Goal: Information Seeking & Learning: Learn about a topic

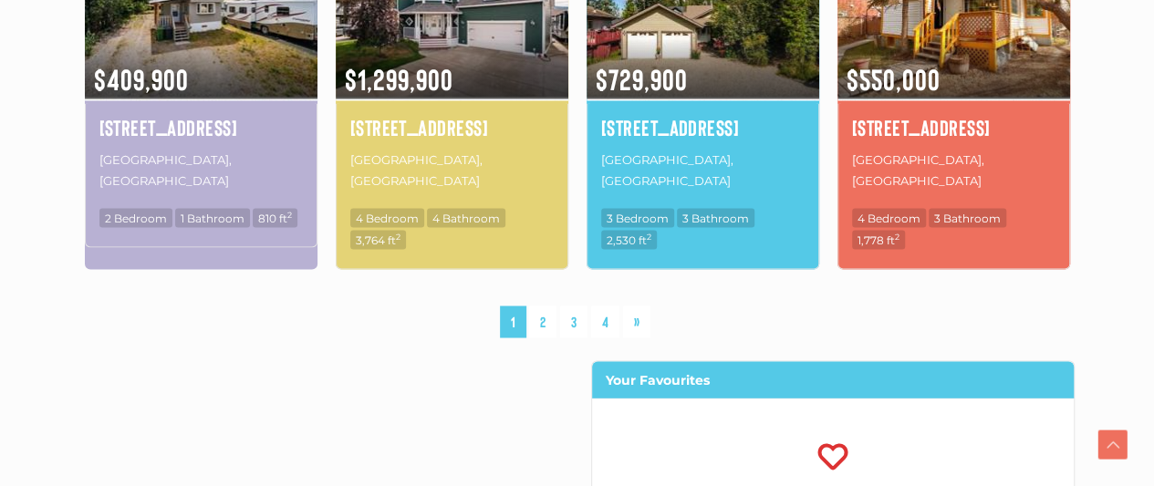
scroll to position [1533, 0]
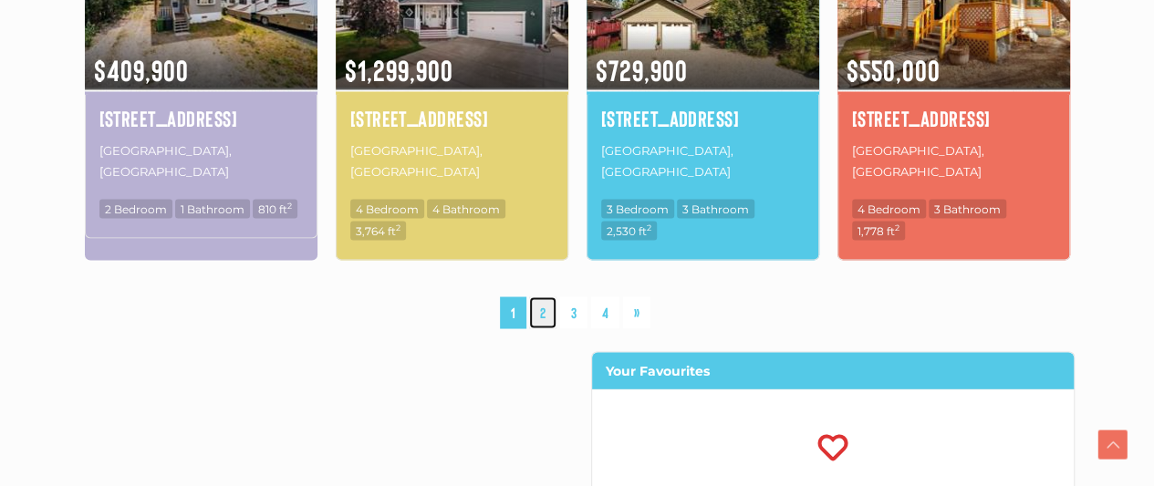
click at [544, 296] on link "2" at bounding box center [542, 312] width 27 height 32
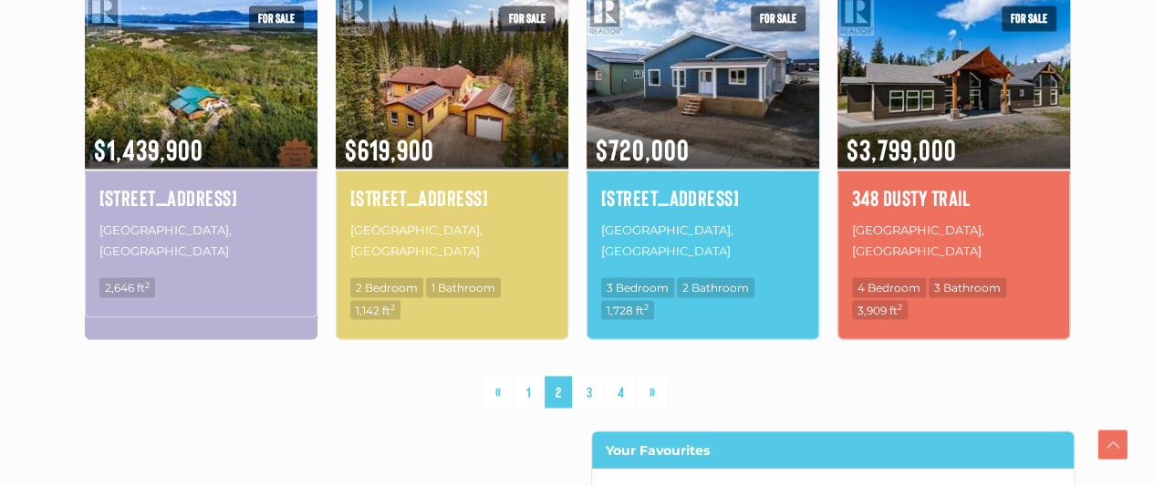
scroll to position [1590, 0]
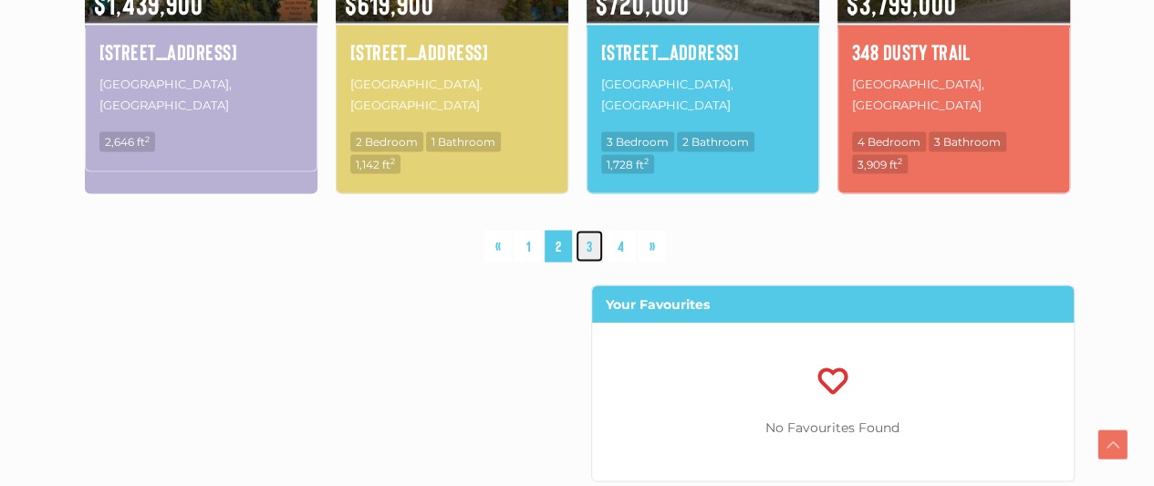
click at [588, 230] on link "3" at bounding box center [589, 246] width 27 height 32
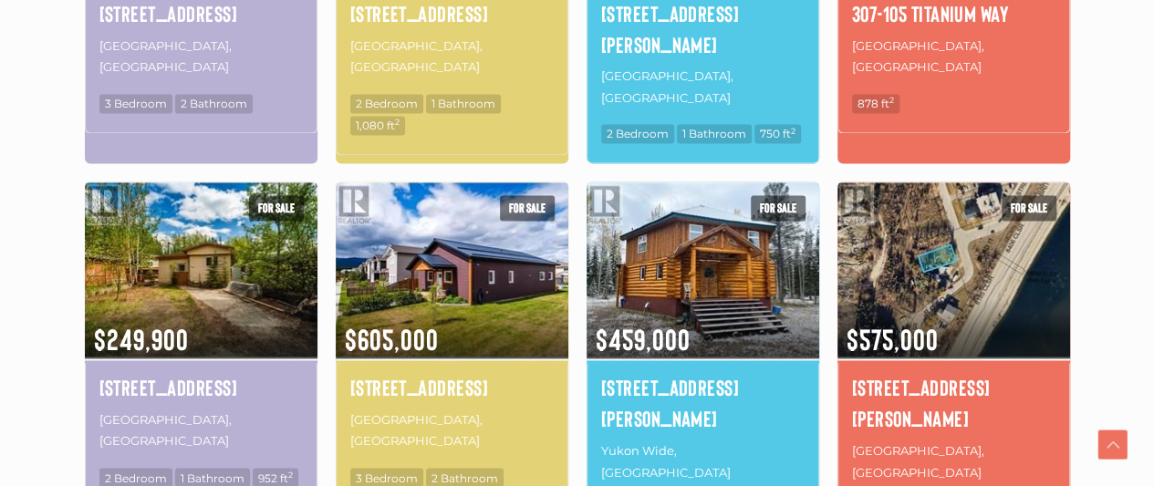
scroll to position [1274, 0]
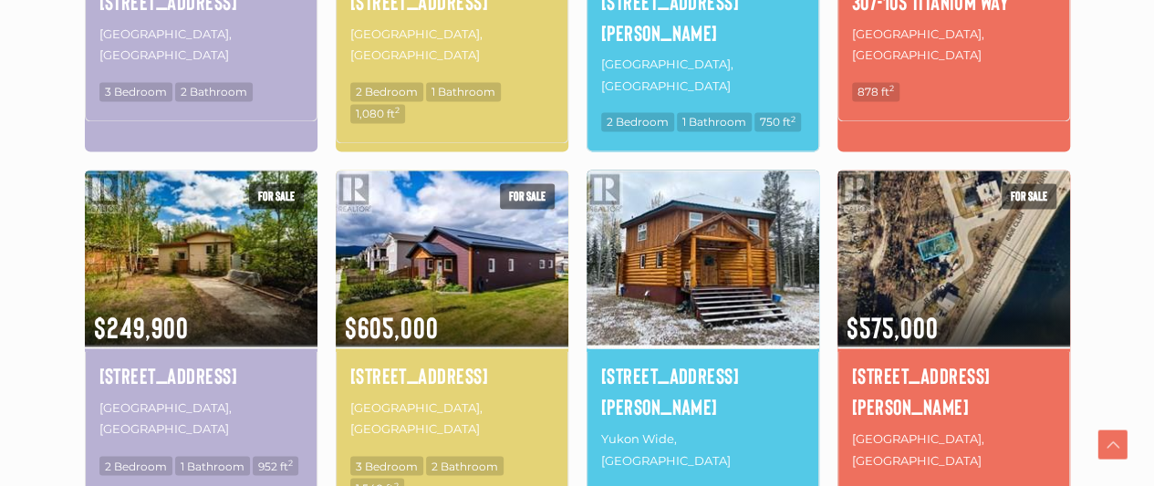
click at [742, 176] on img at bounding box center [703, 258] width 233 height 182
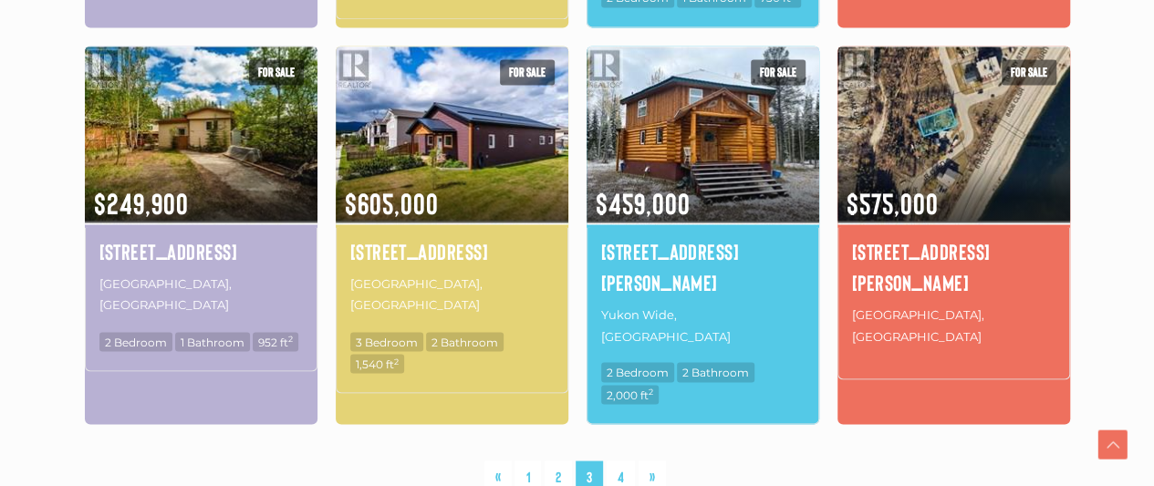
scroll to position [1420, 0]
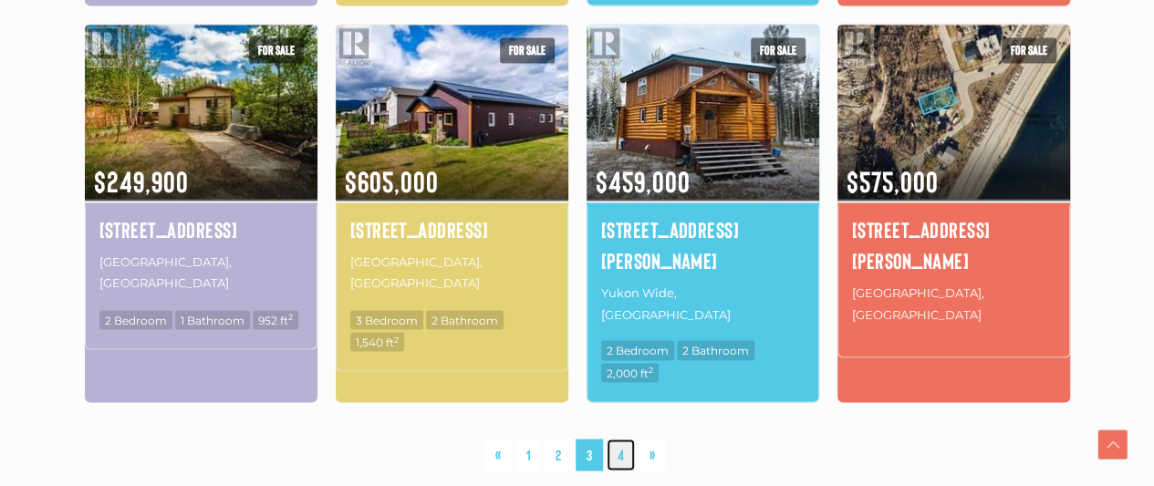
click at [619, 439] on link "4" at bounding box center [621, 455] width 28 height 32
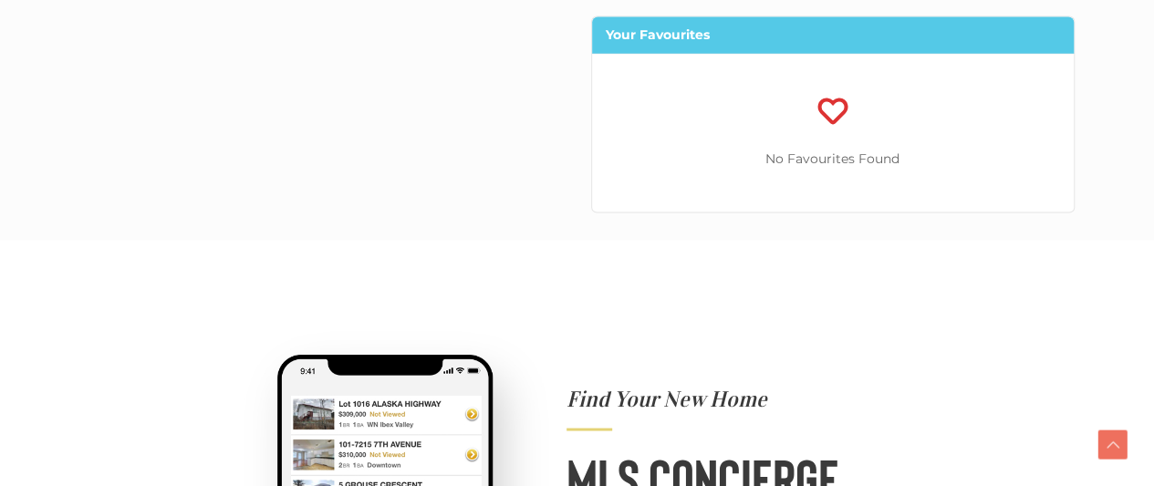
scroll to position [1482, 0]
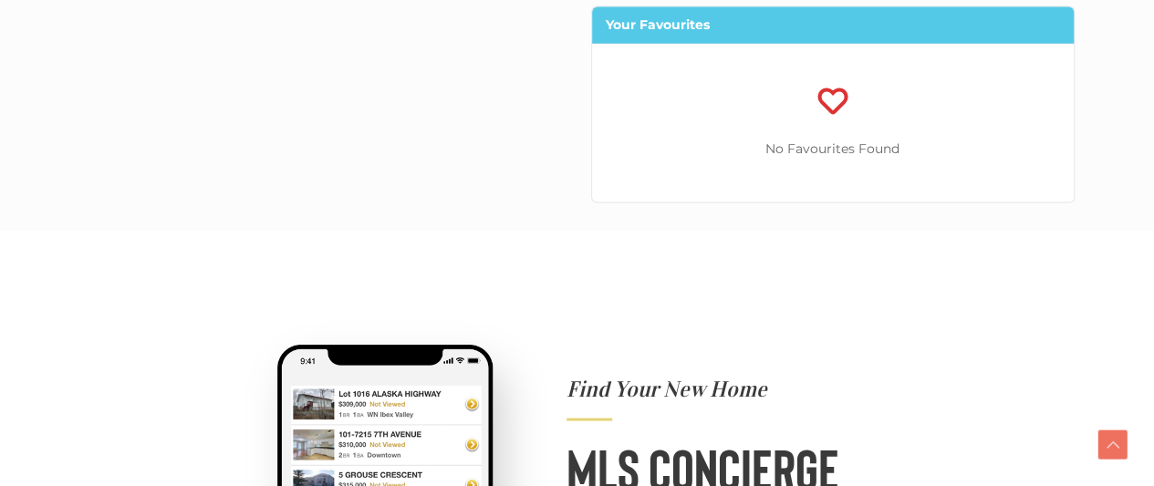
scroll to position [1420, 0]
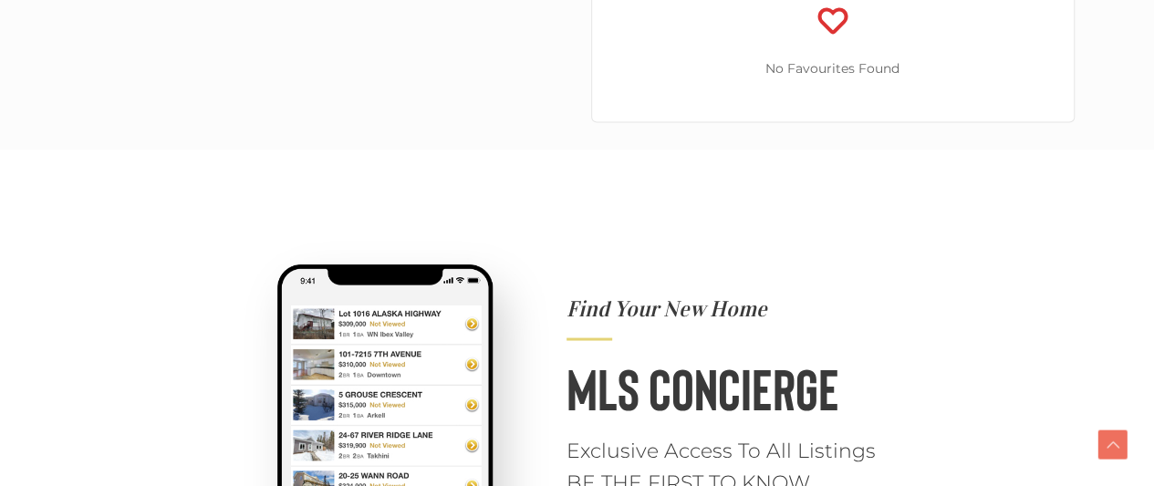
scroll to position [1590, 0]
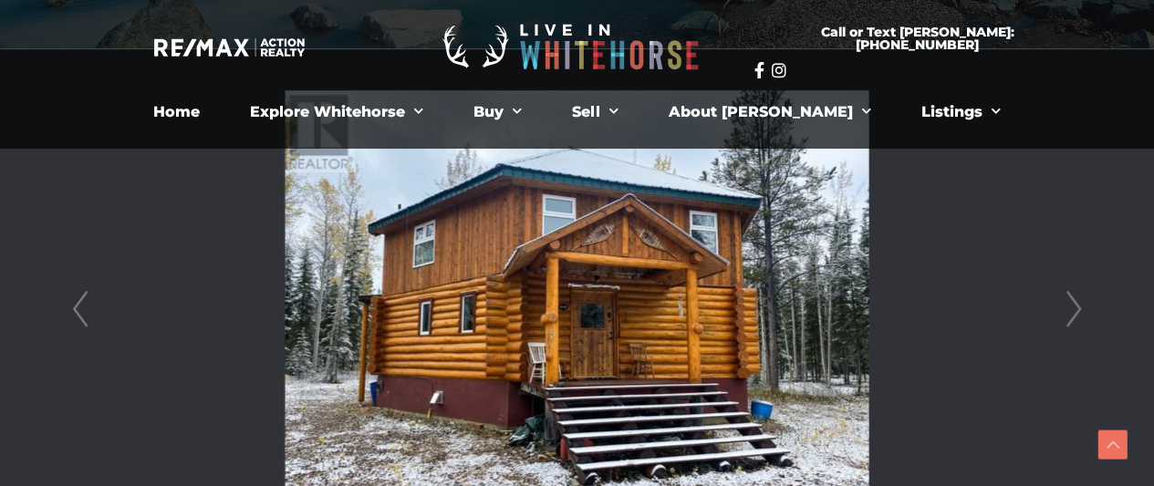
scroll to position [474, 0]
click at [1075, 304] on link "Next" at bounding box center [1073, 310] width 27 height 520
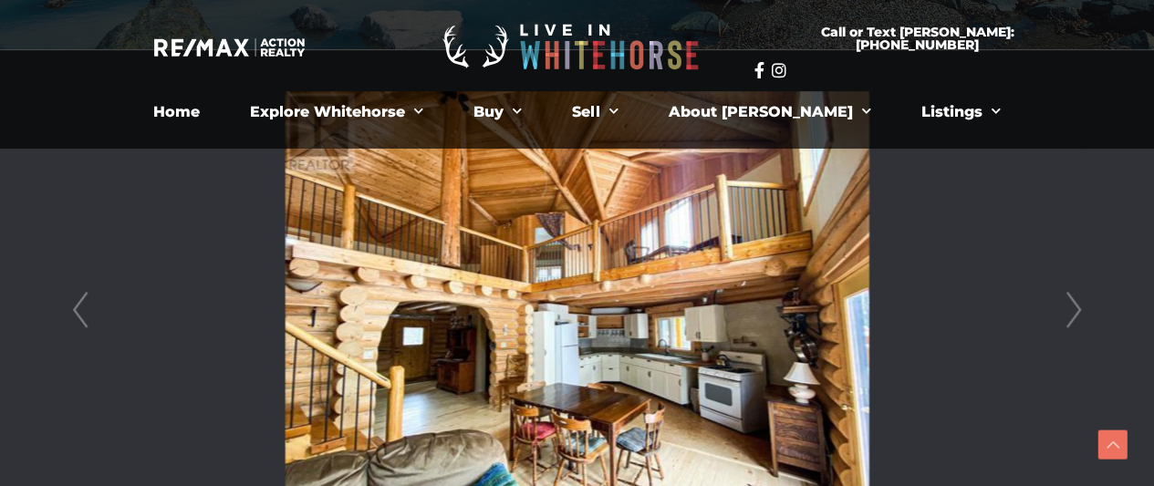
click at [1075, 304] on link "Next" at bounding box center [1073, 310] width 27 height 520
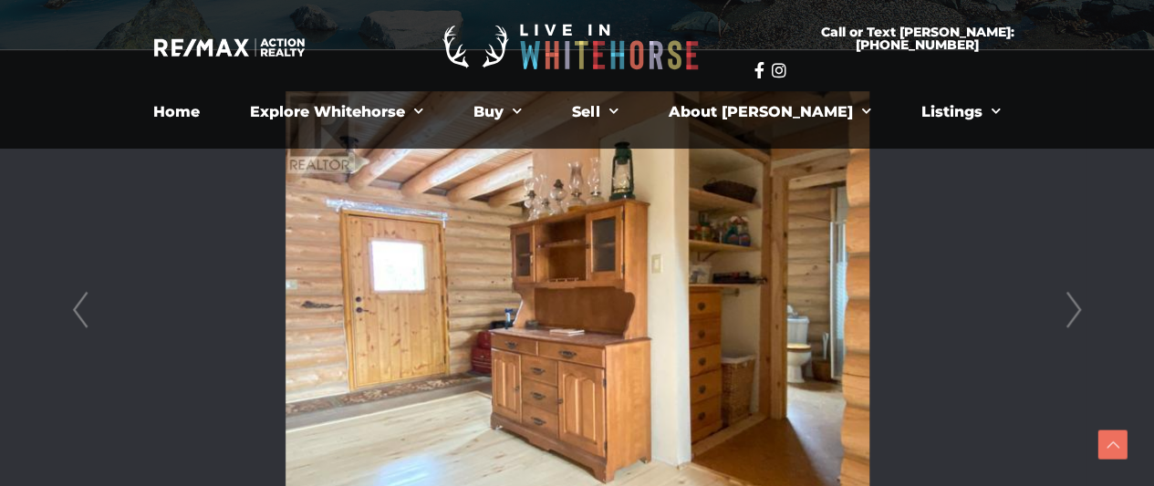
click at [1075, 304] on link "Next" at bounding box center [1073, 310] width 27 height 520
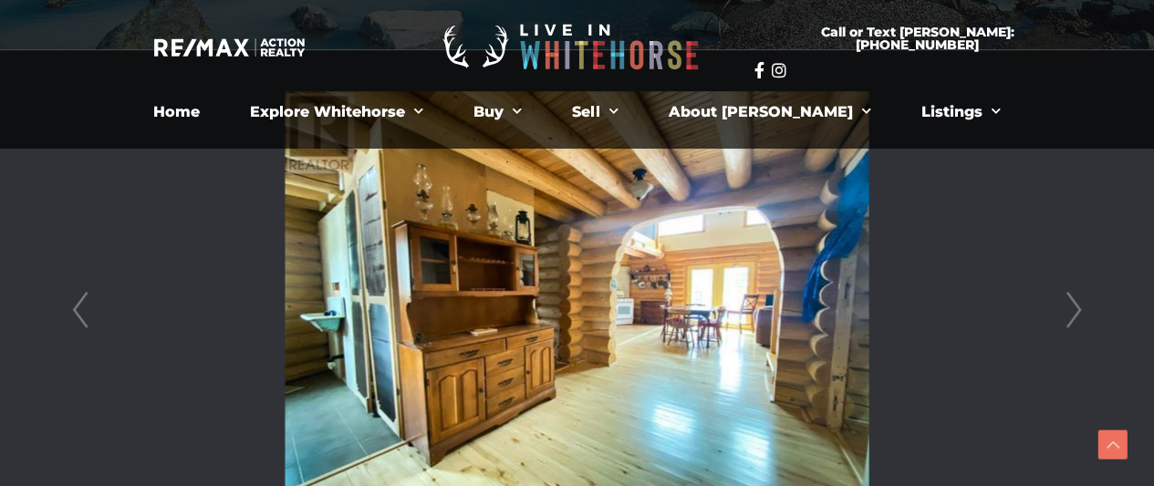
click at [1075, 304] on link "Next" at bounding box center [1073, 310] width 27 height 520
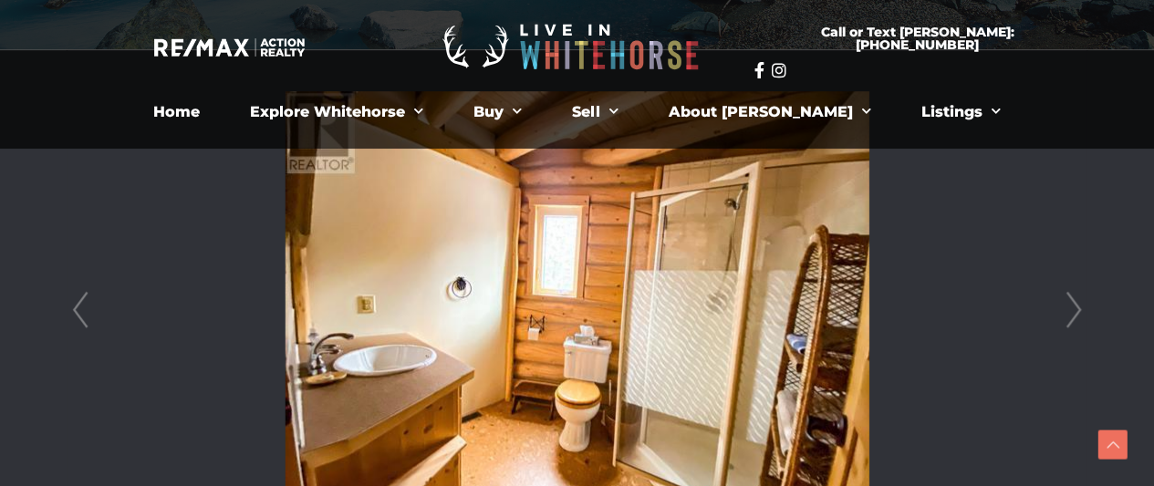
click at [1075, 304] on link "Next" at bounding box center [1073, 310] width 27 height 520
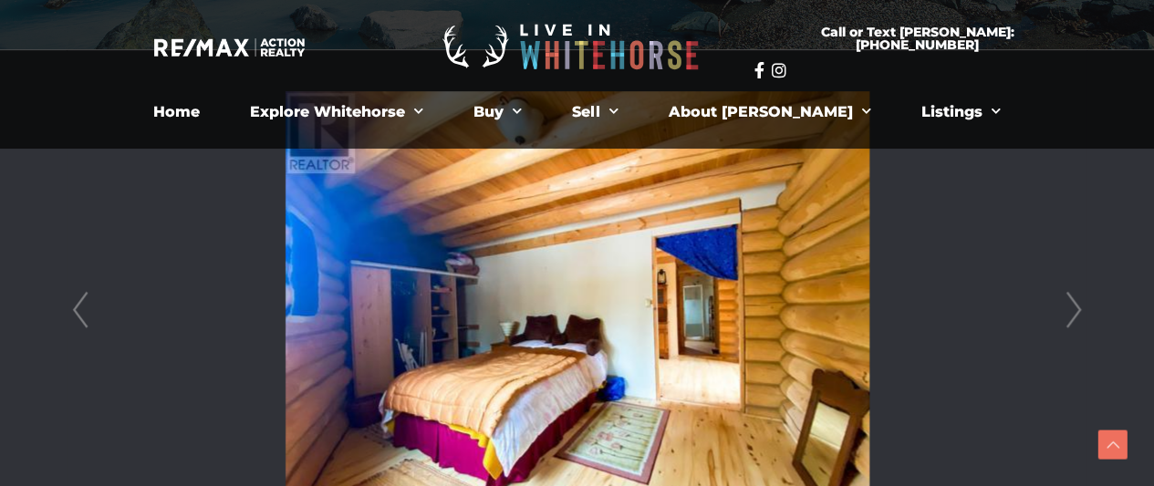
click at [1075, 304] on link "Next" at bounding box center [1073, 310] width 27 height 520
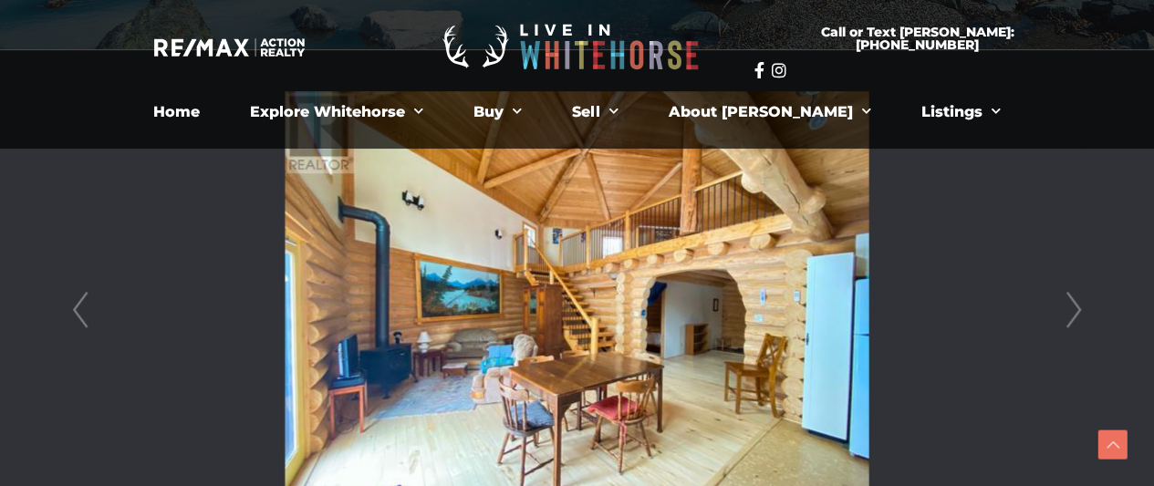
click at [1075, 304] on link "Next" at bounding box center [1073, 310] width 27 height 520
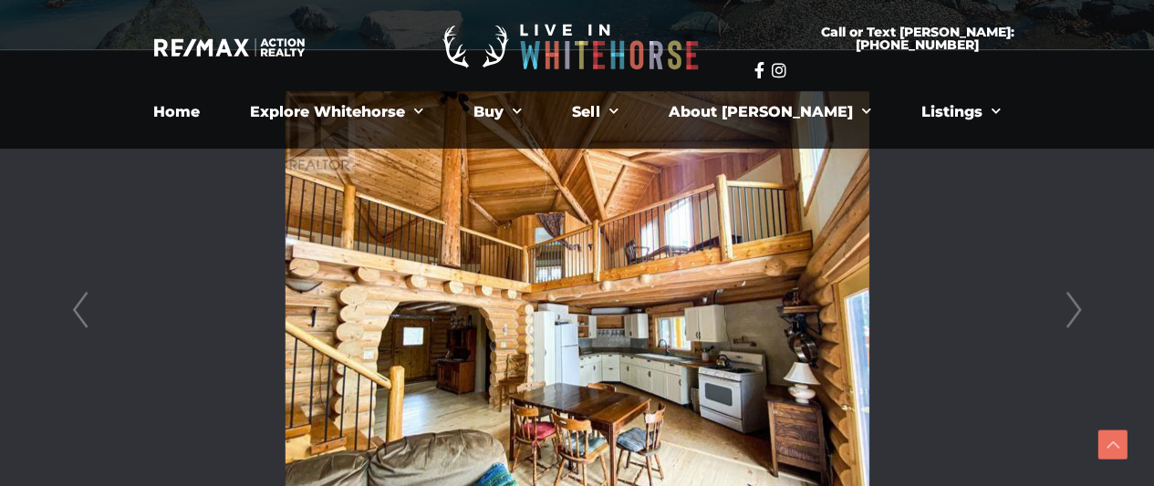
click at [1075, 304] on link "Next" at bounding box center [1073, 310] width 27 height 520
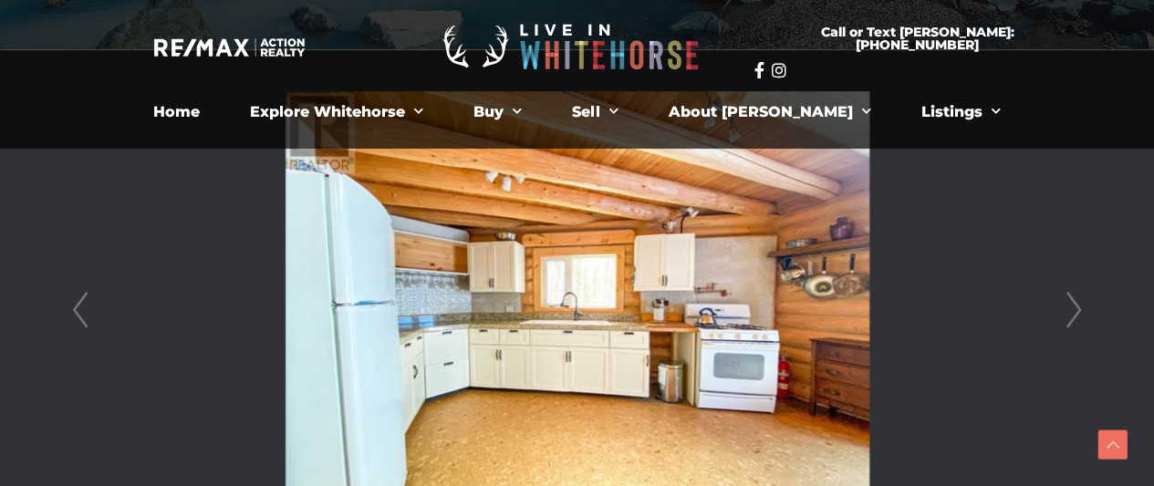
click at [1075, 304] on link "Next" at bounding box center [1073, 310] width 27 height 520
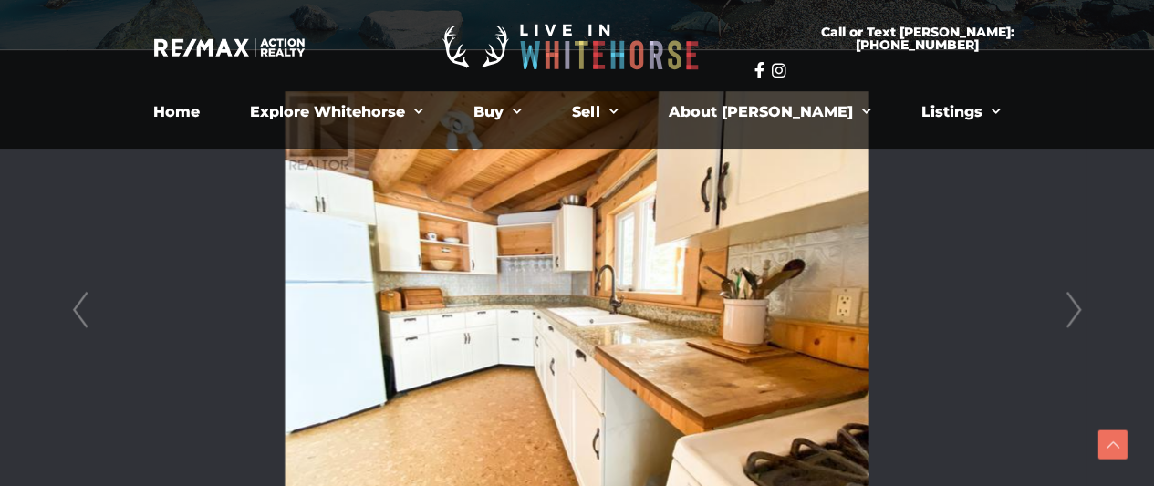
click at [1075, 304] on link "Next" at bounding box center [1073, 310] width 27 height 520
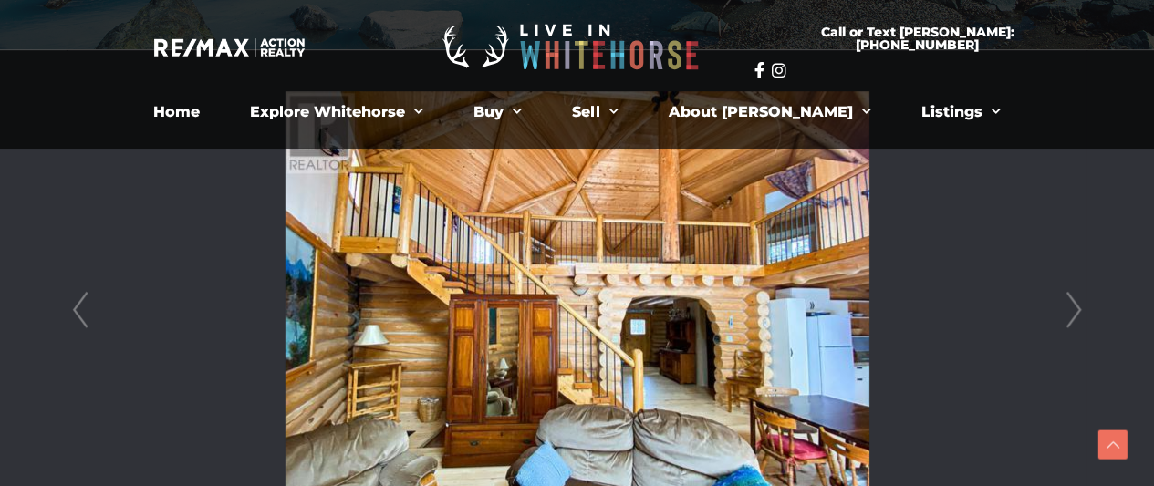
click at [1075, 304] on link "Next" at bounding box center [1073, 310] width 27 height 520
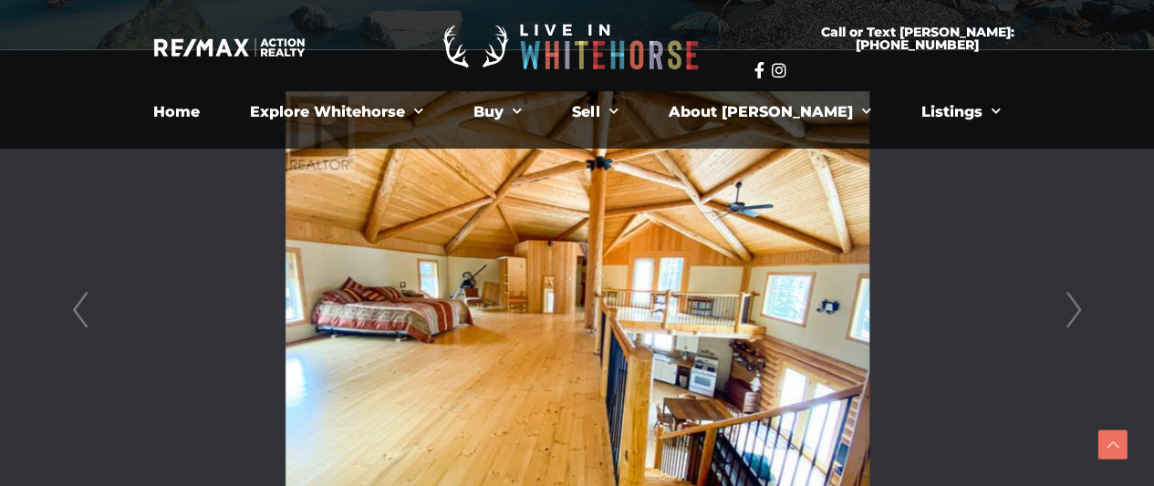
click at [1075, 304] on link "Next" at bounding box center [1073, 310] width 27 height 520
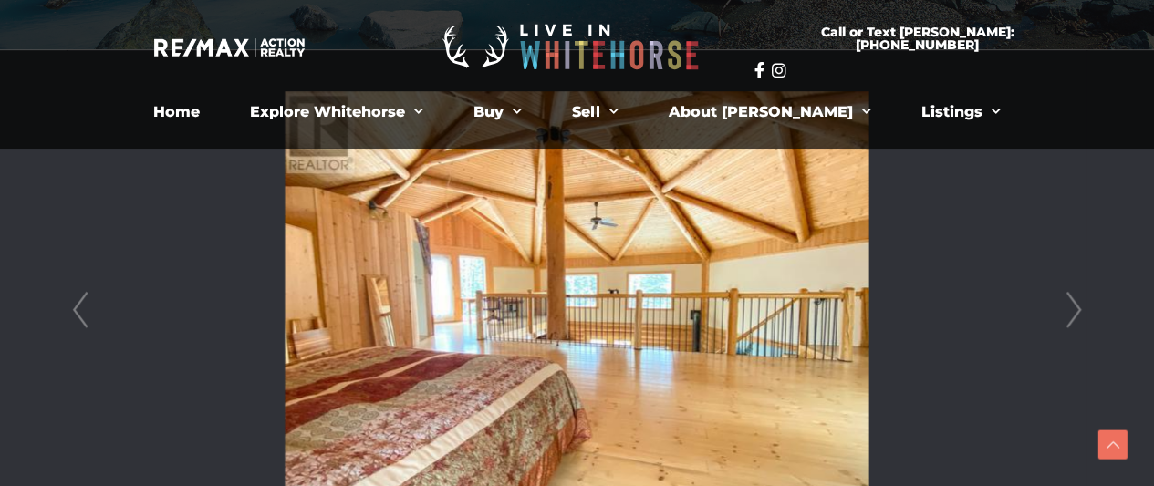
click at [1075, 304] on link "Next" at bounding box center [1073, 310] width 27 height 520
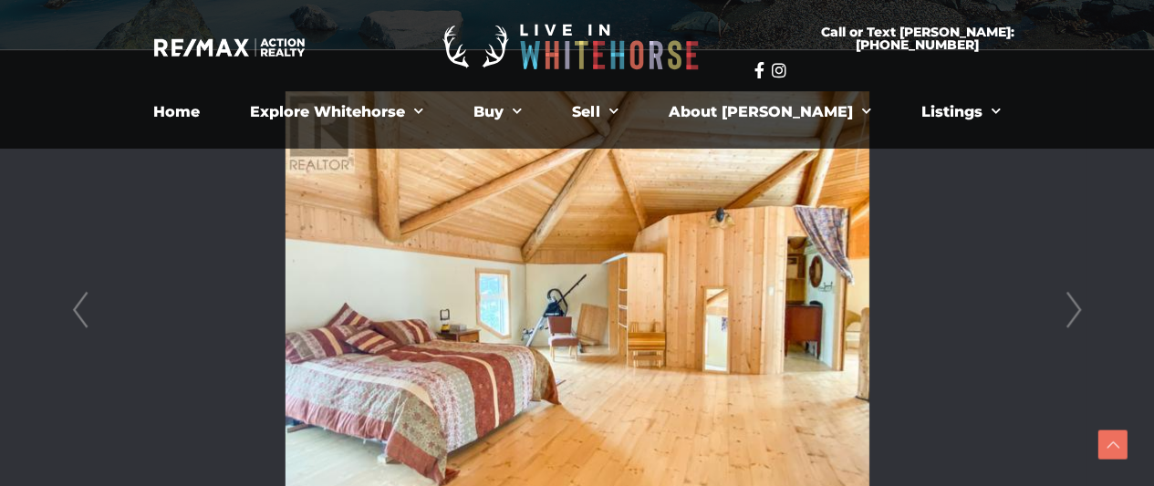
click at [1075, 304] on link "Next" at bounding box center [1073, 310] width 27 height 520
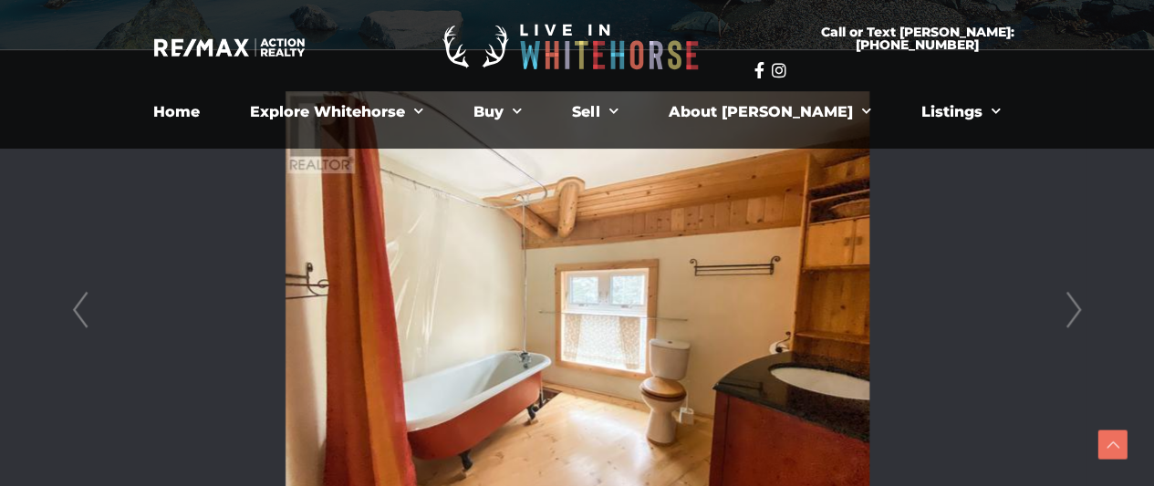
click at [1075, 304] on link "Next" at bounding box center [1073, 310] width 27 height 520
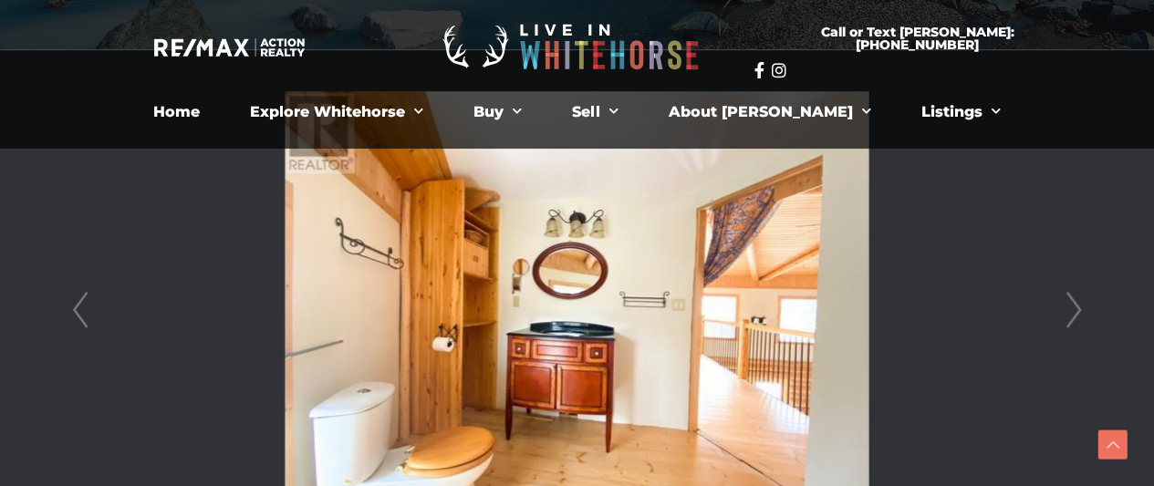
click at [1075, 304] on link "Next" at bounding box center [1073, 310] width 27 height 520
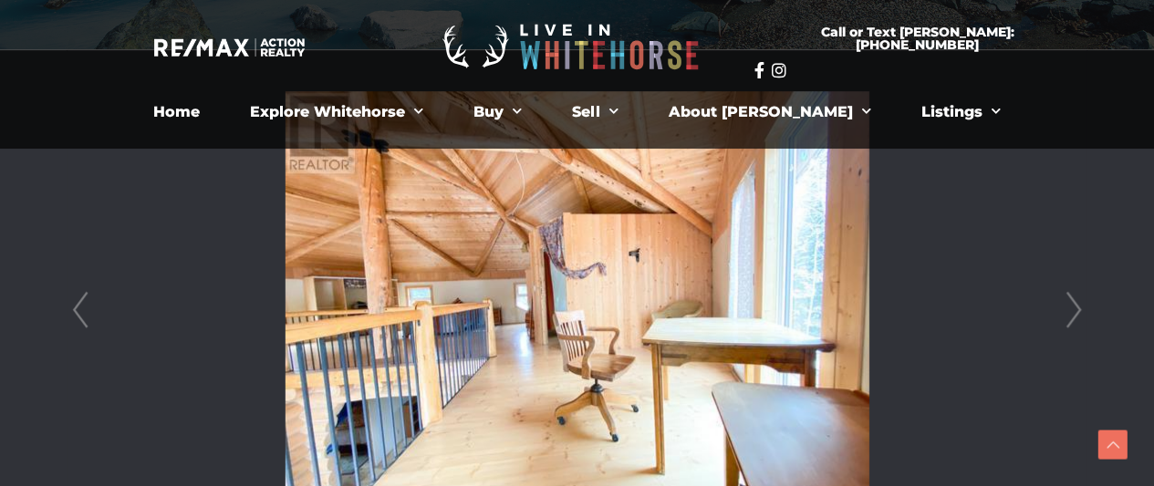
click at [1075, 304] on link "Next" at bounding box center [1073, 310] width 27 height 520
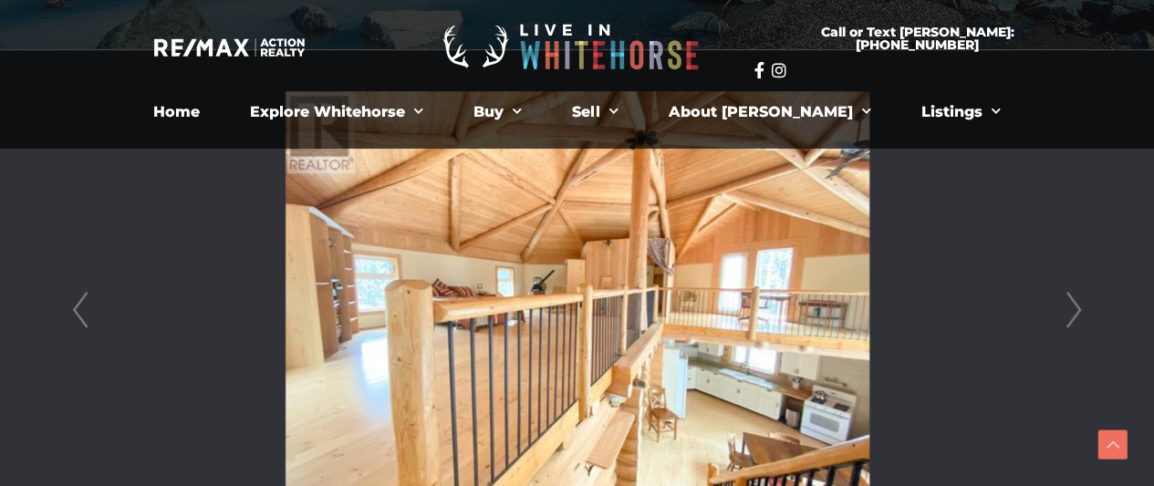
click at [1075, 304] on link "Next" at bounding box center [1073, 310] width 27 height 520
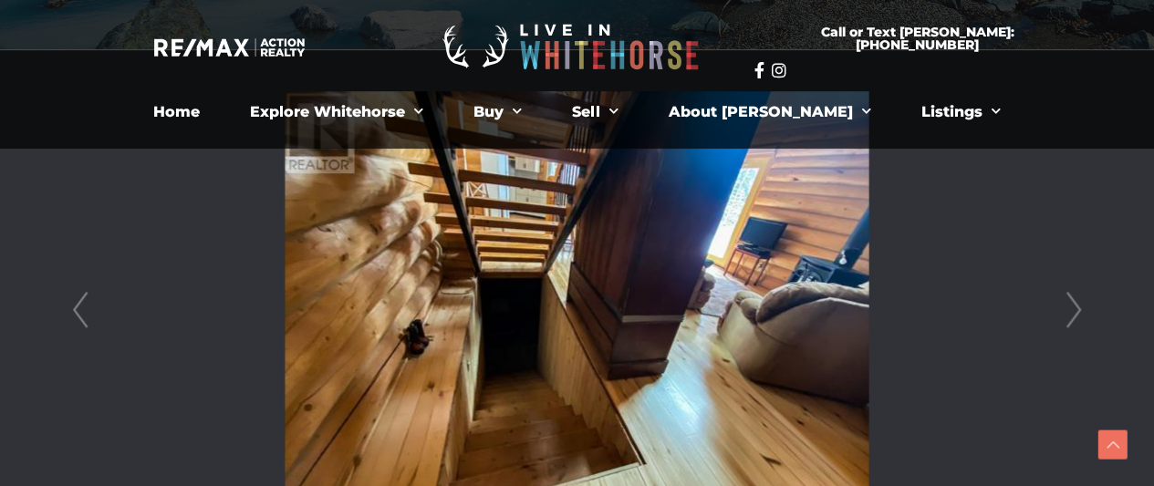
click at [1075, 304] on link "Next" at bounding box center [1073, 310] width 27 height 520
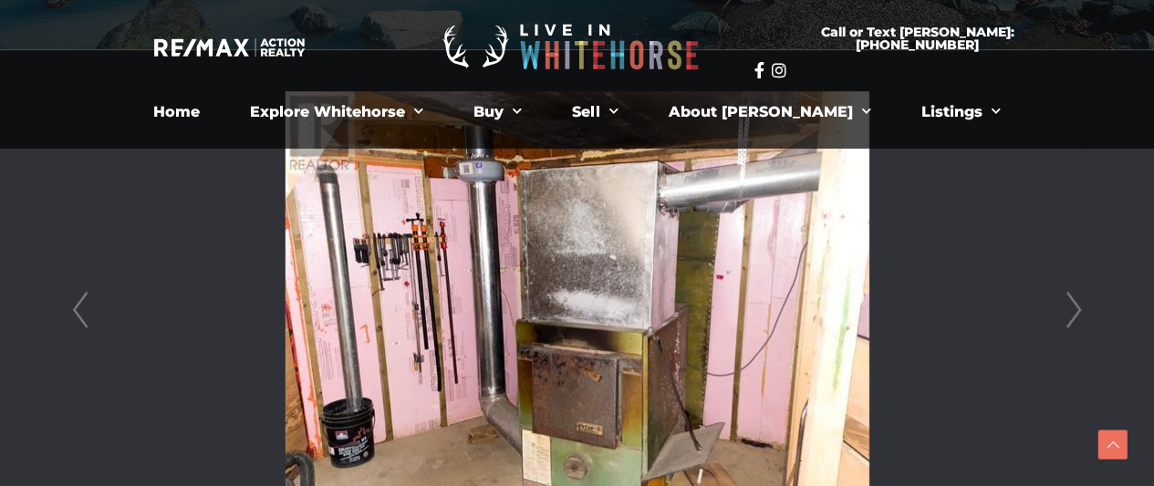
click at [1075, 304] on link "Next" at bounding box center [1073, 310] width 27 height 520
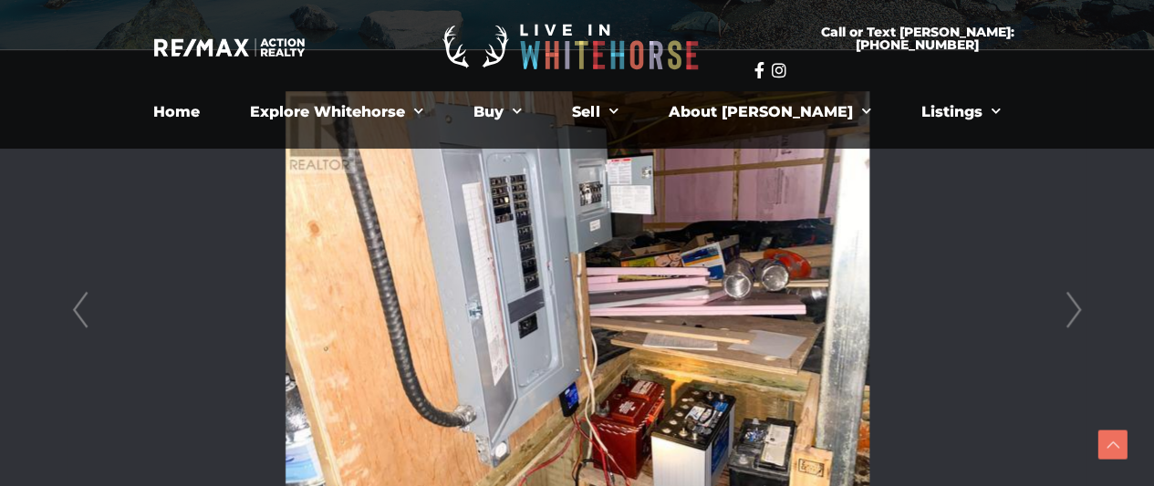
click at [1075, 304] on link "Next" at bounding box center [1073, 310] width 27 height 520
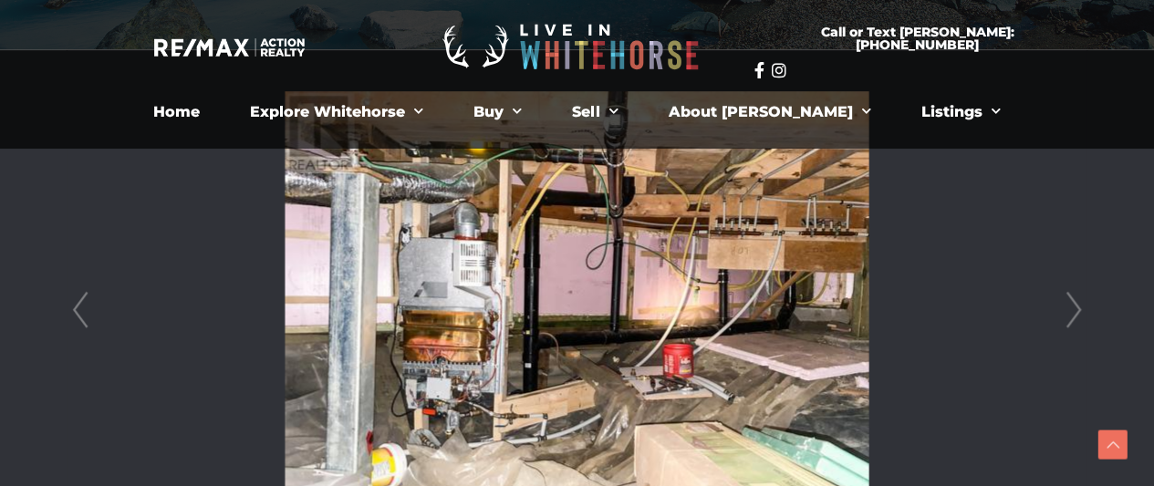
click at [1075, 304] on link "Next" at bounding box center [1073, 310] width 27 height 520
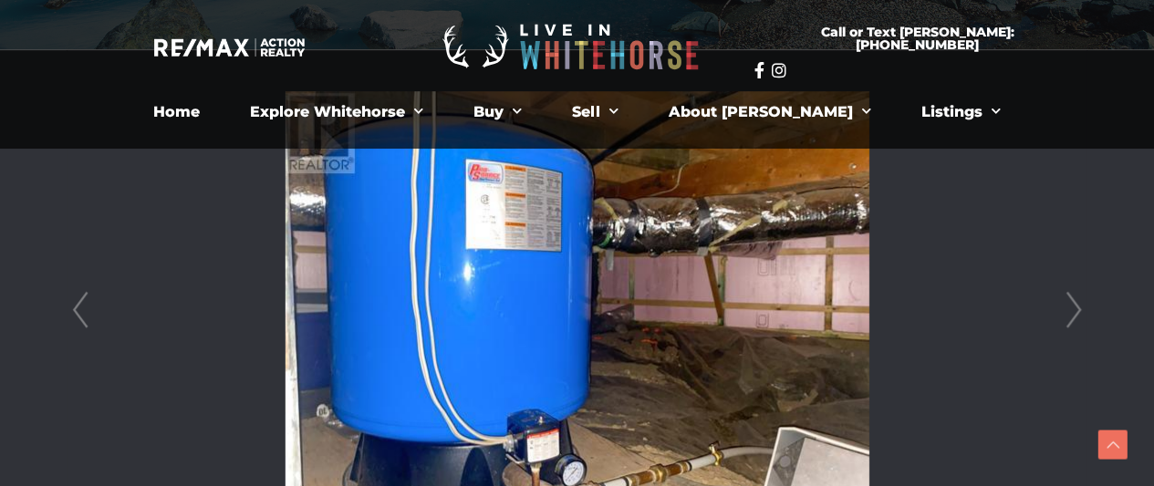
click at [1075, 304] on link "Next" at bounding box center [1073, 310] width 27 height 520
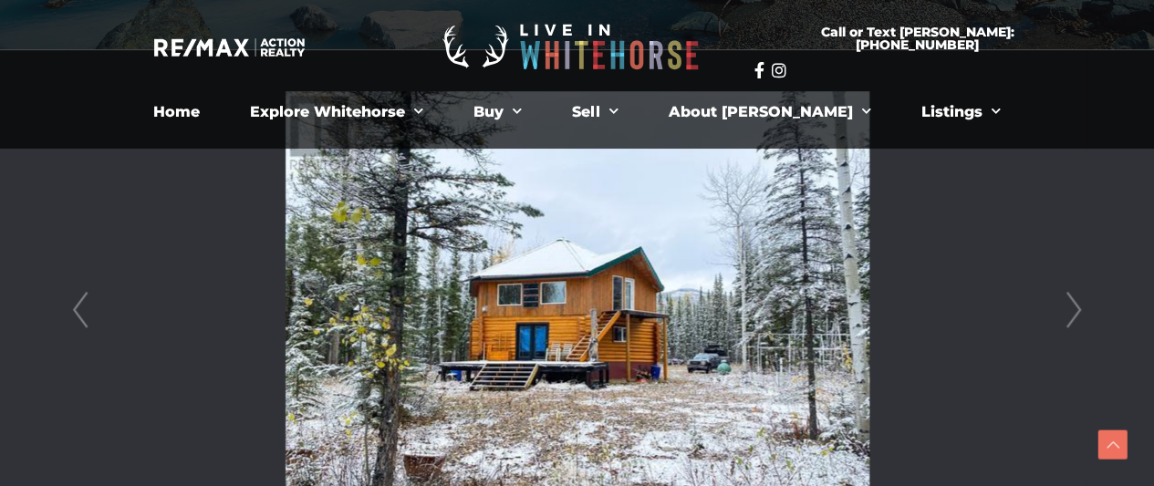
click at [1075, 304] on link "Next" at bounding box center [1073, 310] width 27 height 520
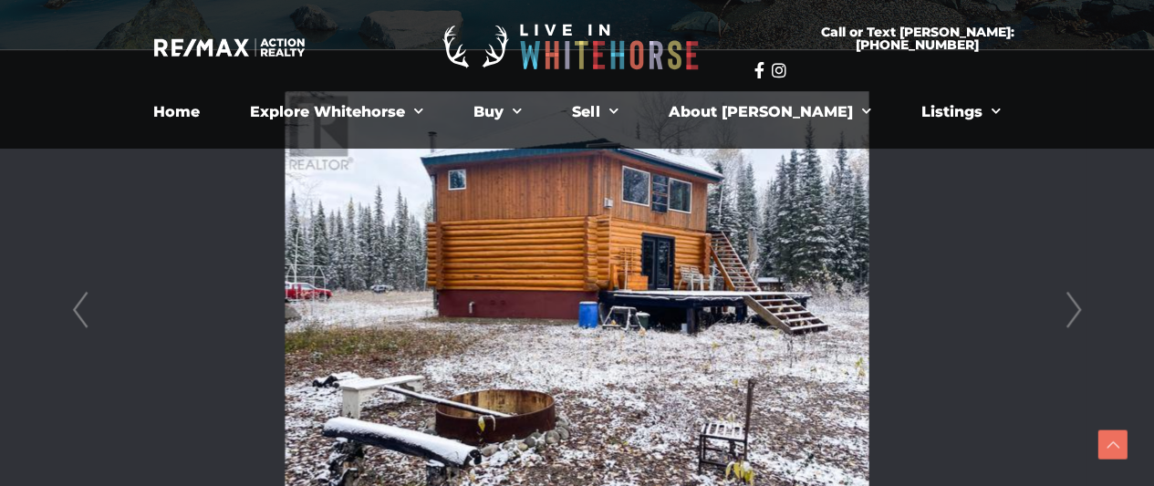
click at [1075, 304] on link "Next" at bounding box center [1073, 310] width 27 height 520
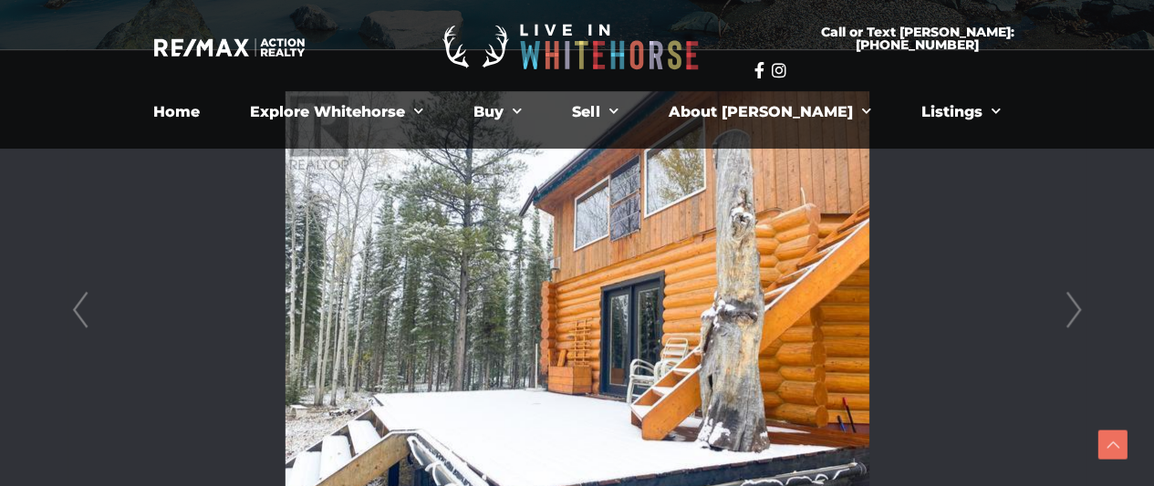
click at [1075, 304] on link "Next" at bounding box center [1073, 310] width 27 height 520
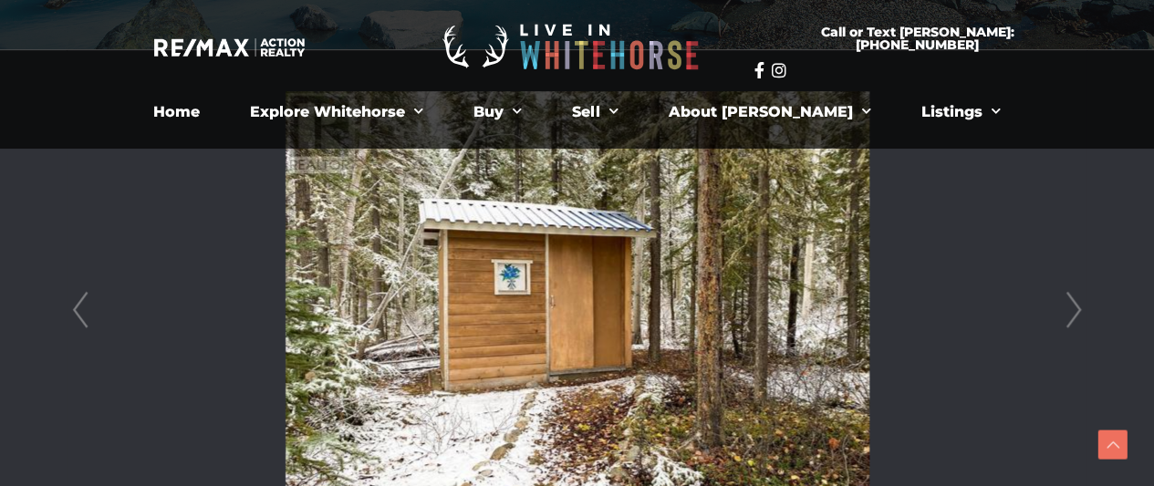
click at [1075, 304] on link "Next" at bounding box center [1073, 310] width 27 height 520
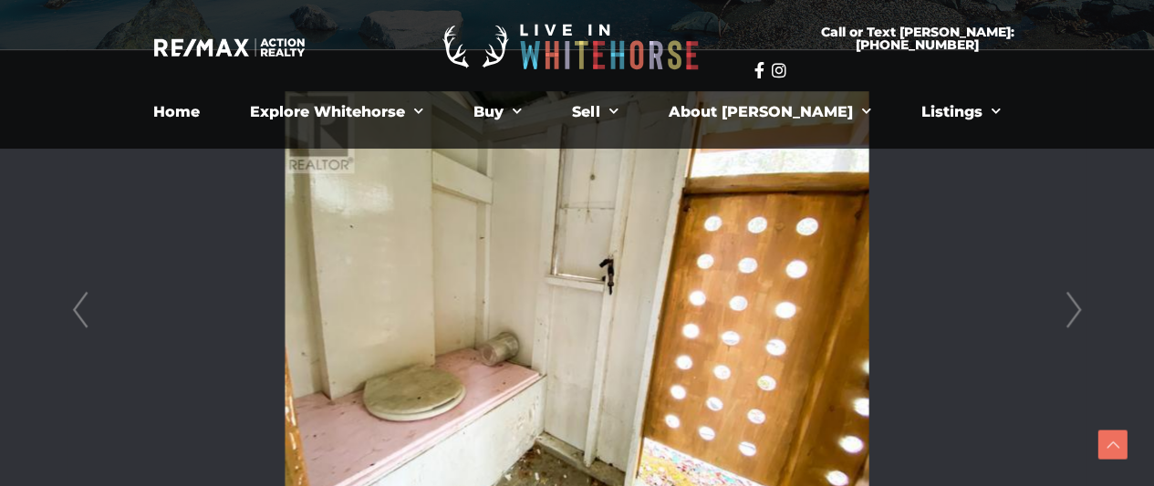
click at [1075, 304] on link "Next" at bounding box center [1073, 310] width 27 height 520
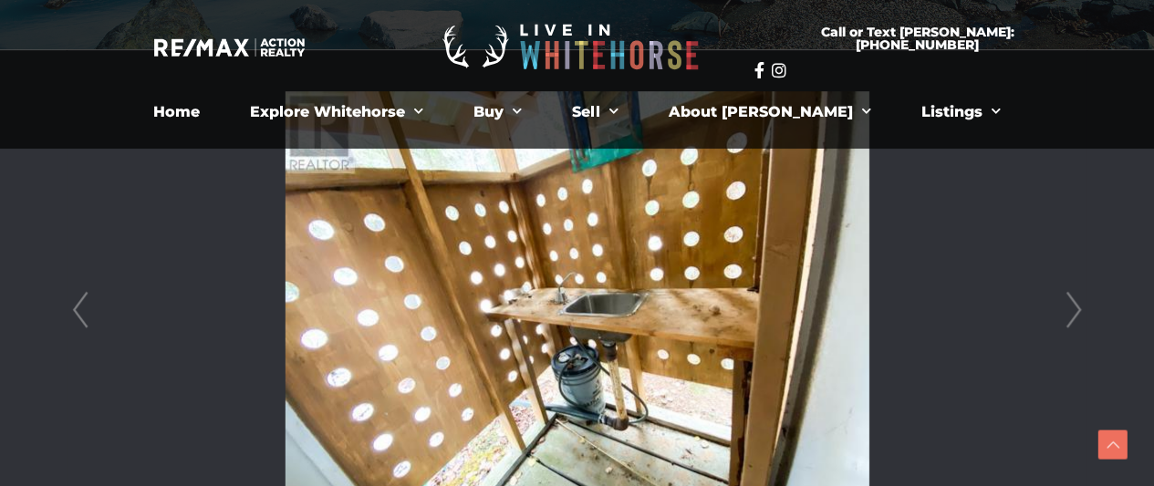
click at [1075, 304] on link "Next" at bounding box center [1073, 310] width 27 height 520
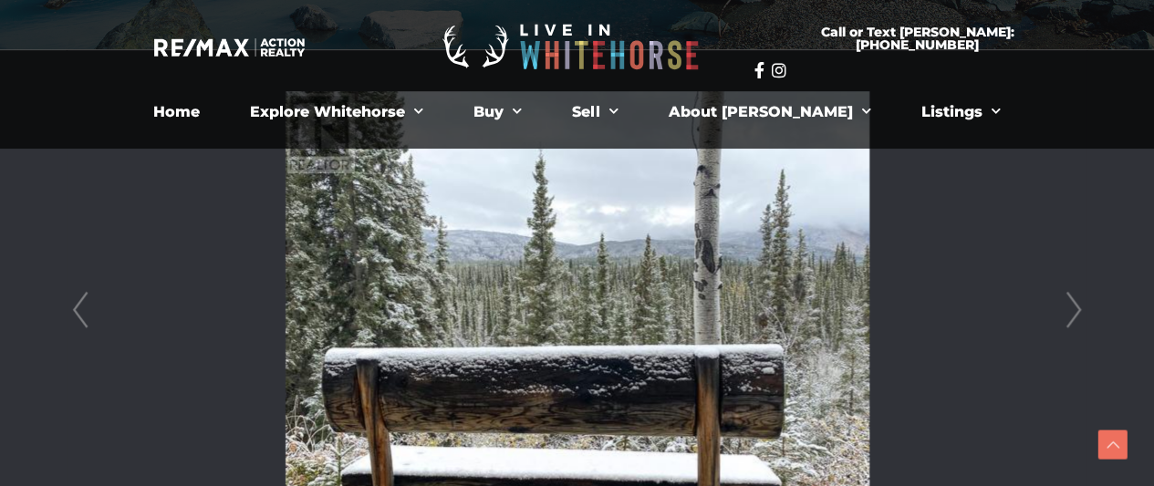
click at [1075, 304] on link "Next" at bounding box center [1073, 310] width 27 height 520
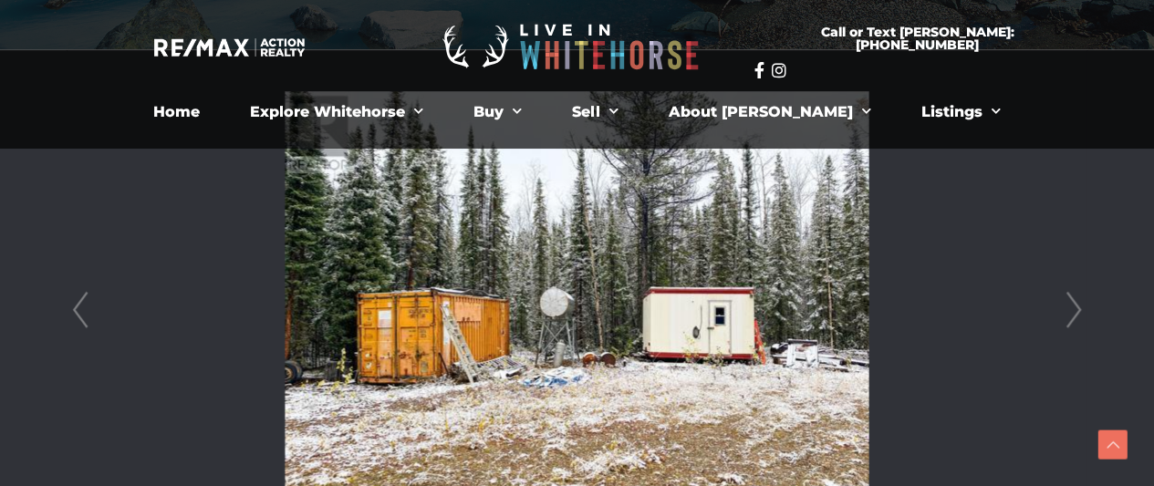
click at [1075, 304] on link "Next" at bounding box center [1073, 310] width 27 height 520
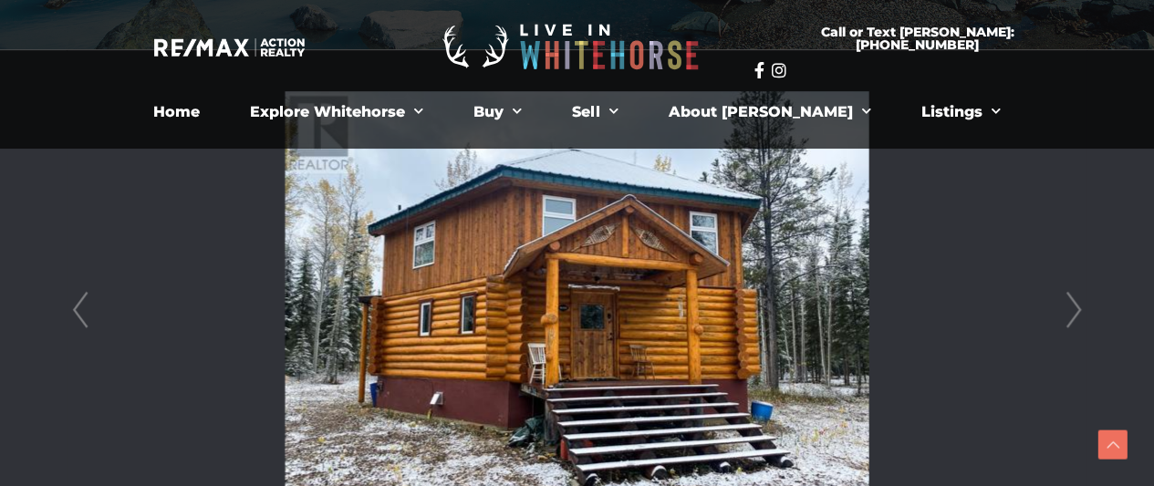
click at [1075, 304] on link "Next" at bounding box center [1073, 310] width 27 height 520
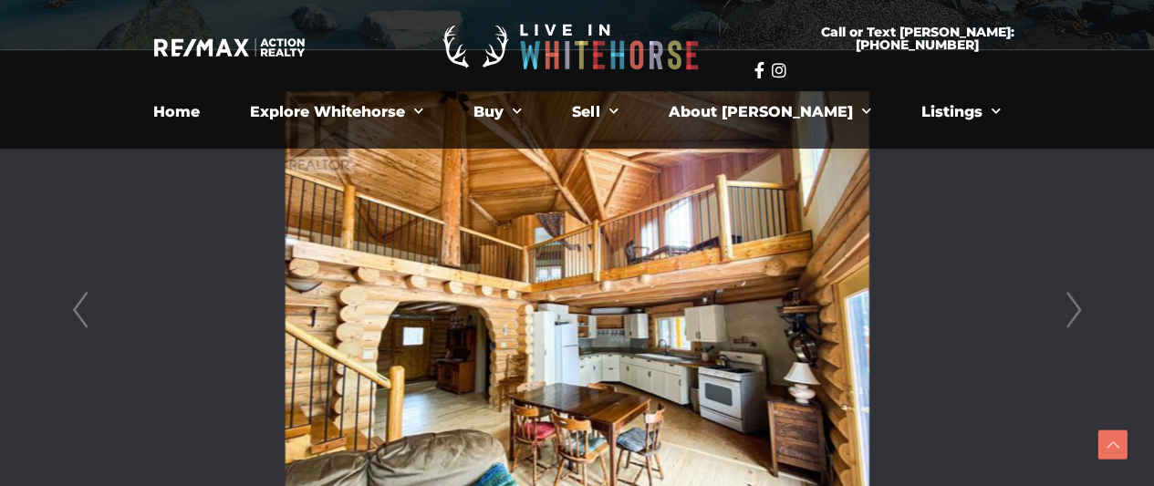
click at [1075, 304] on link "Next" at bounding box center [1073, 310] width 27 height 520
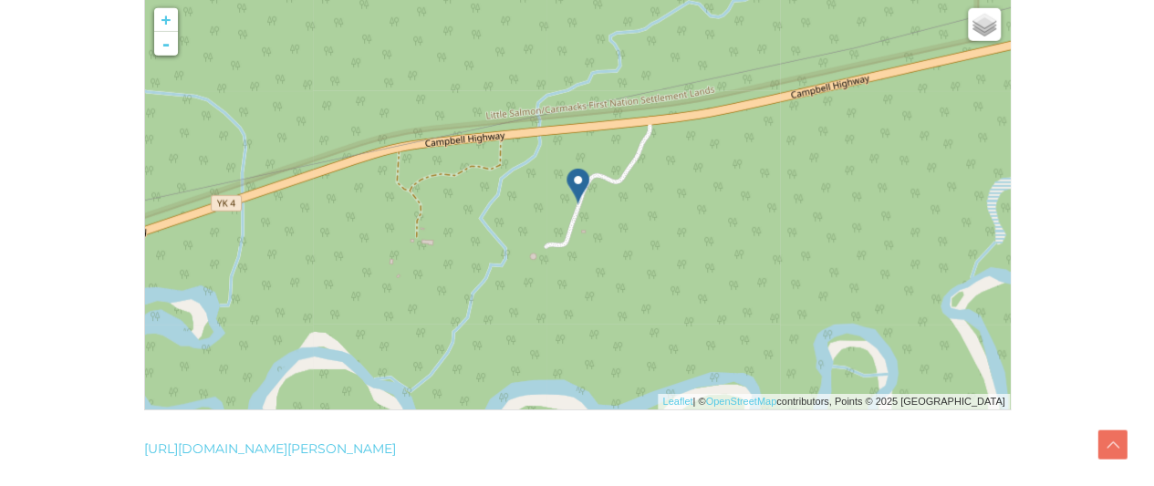
scroll to position [2712, 0]
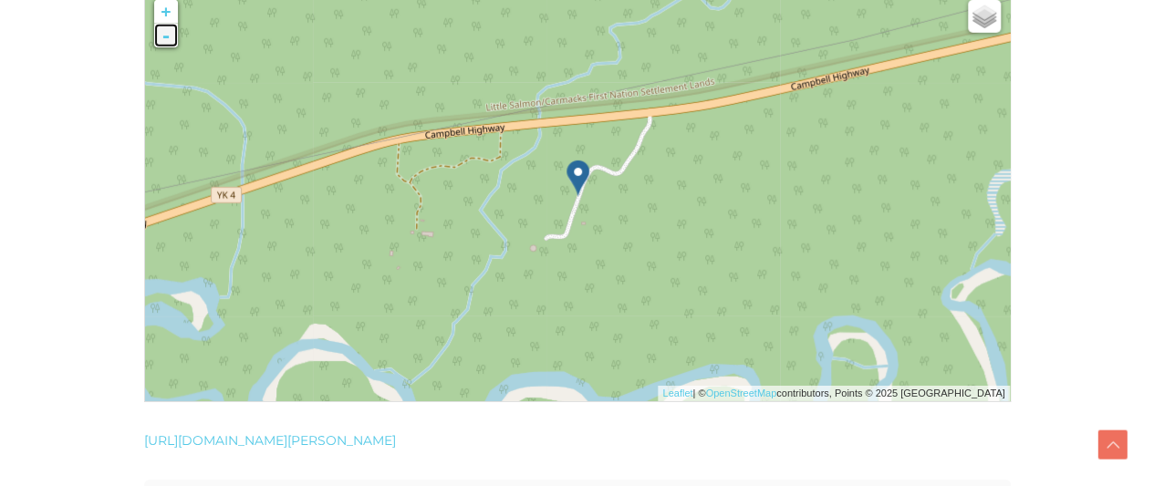
click at [170, 30] on link "-" at bounding box center [166, 36] width 24 height 24
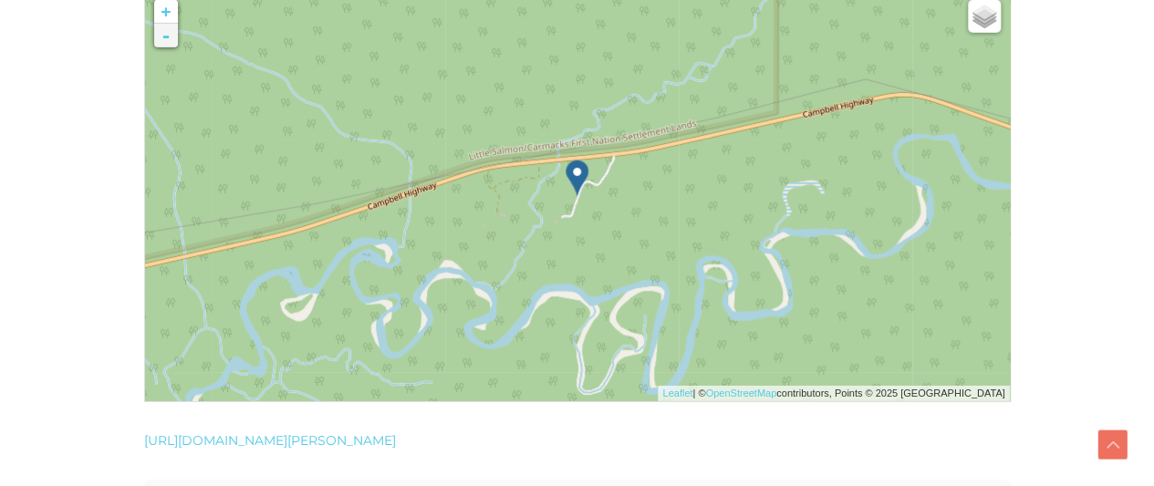
scroll to position [2666, 0]
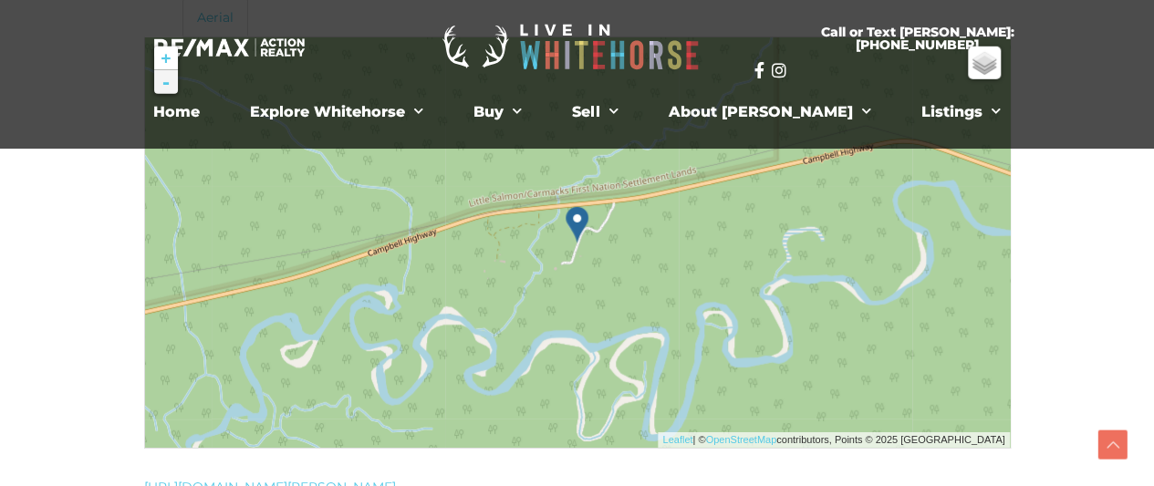
click at [170, 30] on div at bounding box center [229, 47] width 327 height 76
click at [229, 253] on img at bounding box center [329, 303] width 234 height 234
click at [162, 71] on link "-" at bounding box center [166, 82] width 24 height 24
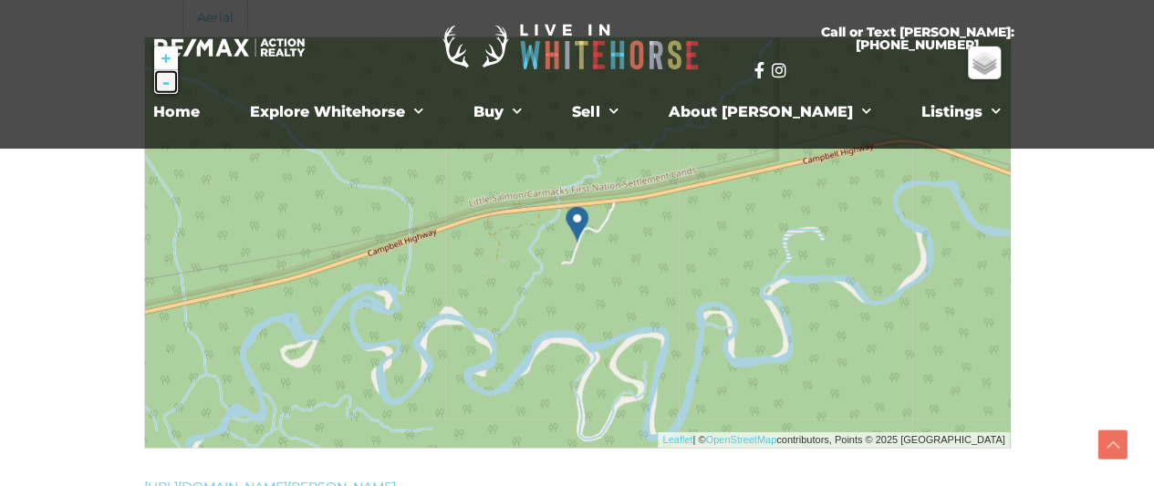
click at [162, 71] on link "-" at bounding box center [166, 82] width 24 height 24
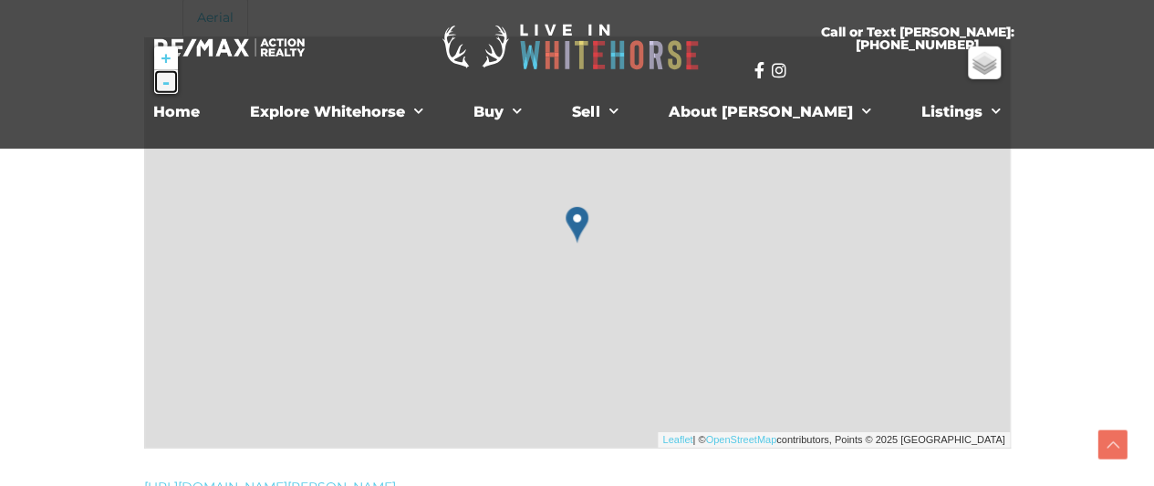
click at [162, 71] on link "-" at bounding box center [166, 82] width 24 height 24
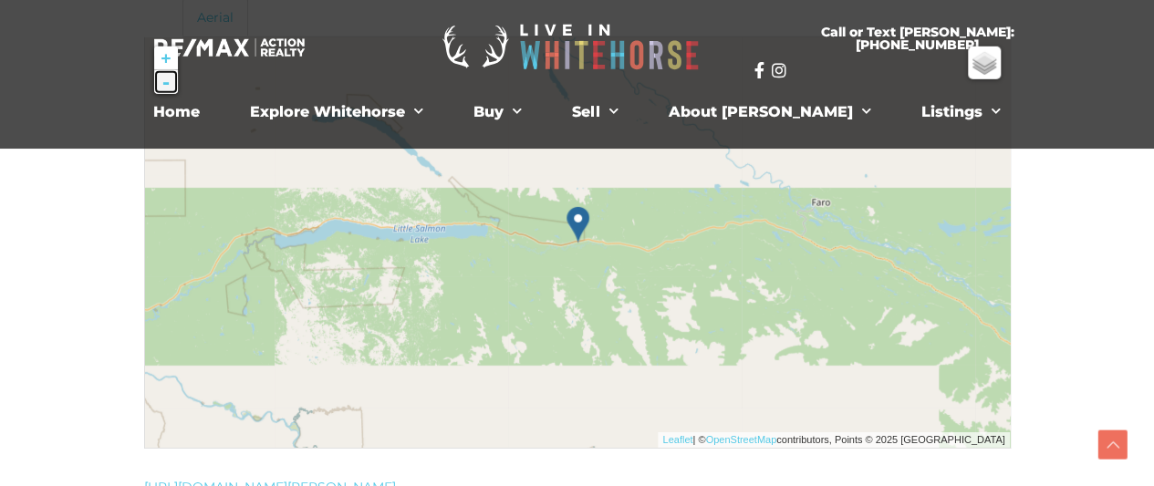
click at [162, 71] on link "-" at bounding box center [166, 82] width 24 height 24
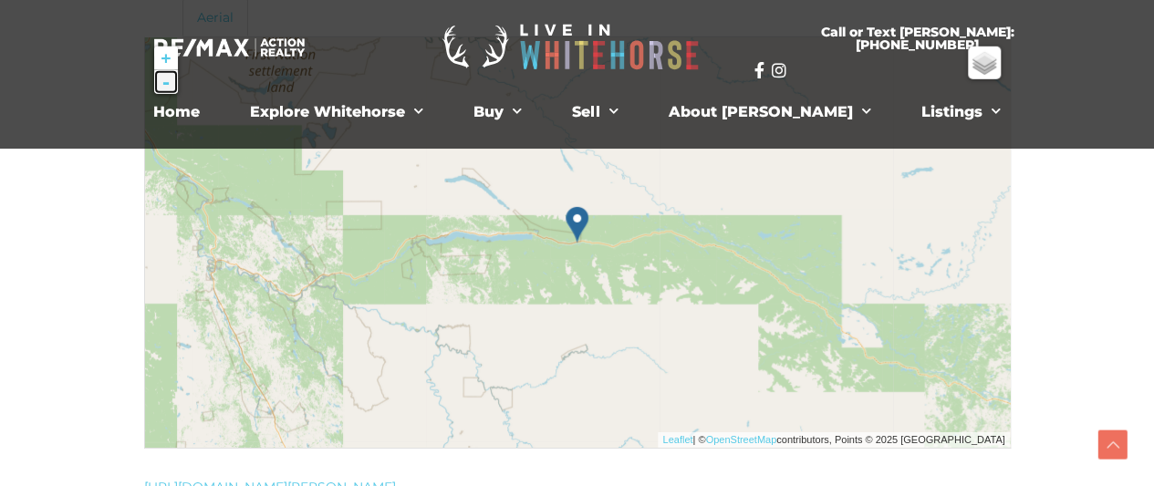
click at [162, 71] on link "-" at bounding box center [166, 82] width 24 height 24
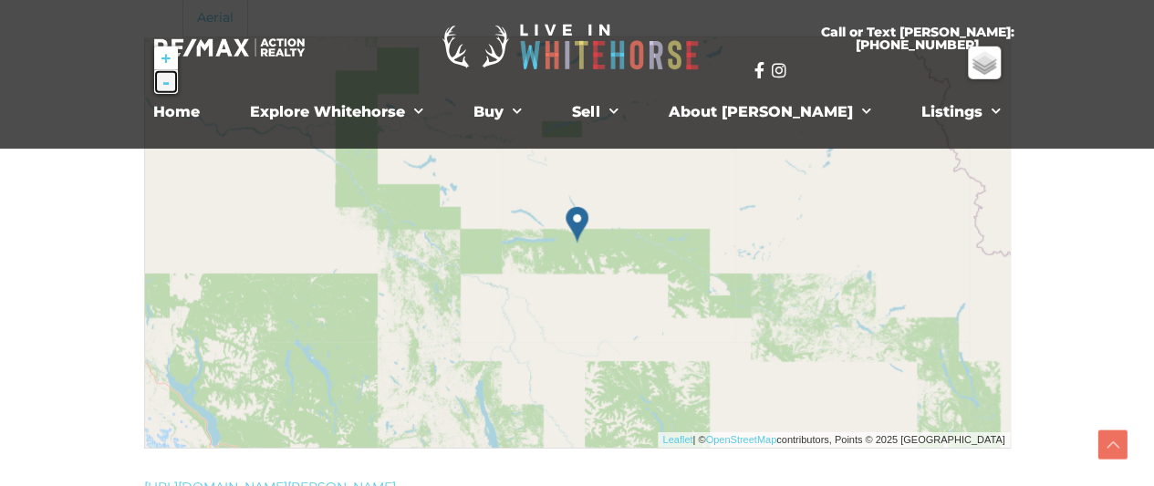
click at [162, 71] on link "-" at bounding box center [166, 82] width 24 height 24
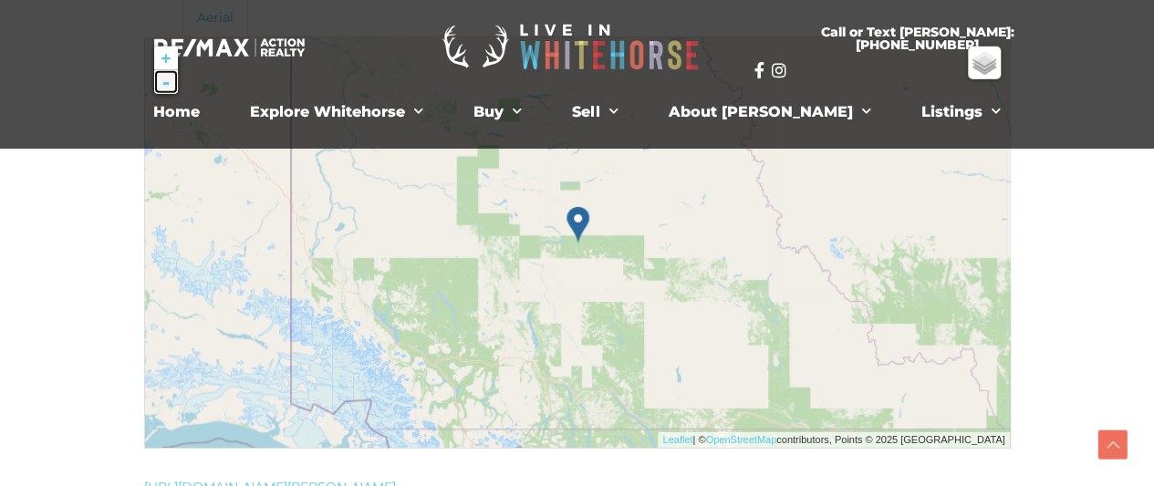
click at [162, 71] on link "-" at bounding box center [166, 82] width 24 height 24
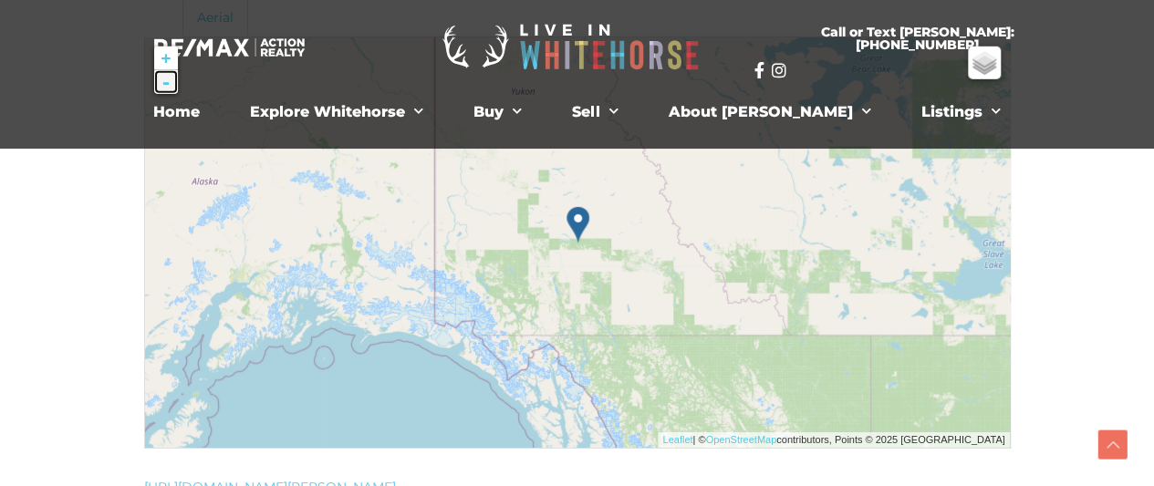
click at [162, 71] on link "-" at bounding box center [166, 82] width 24 height 24
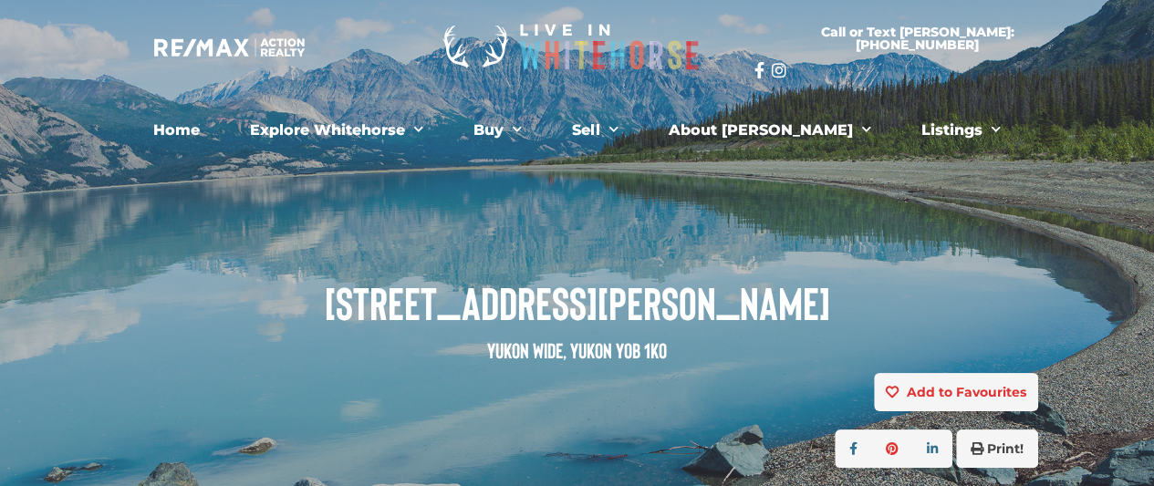
scroll to position [0, 0]
